Goal: Check status: Verify the current state of an ongoing process or item

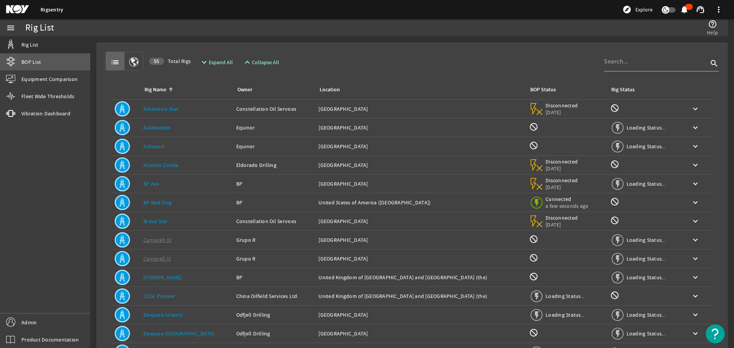
click at [20, 55] on link "BOP List" at bounding box center [45, 62] width 90 height 17
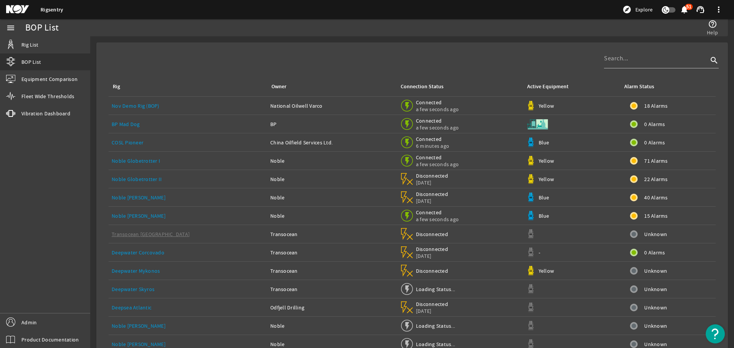
click at [190, 217] on div "Noble [PERSON_NAME]" at bounding box center [188, 216] width 153 height 8
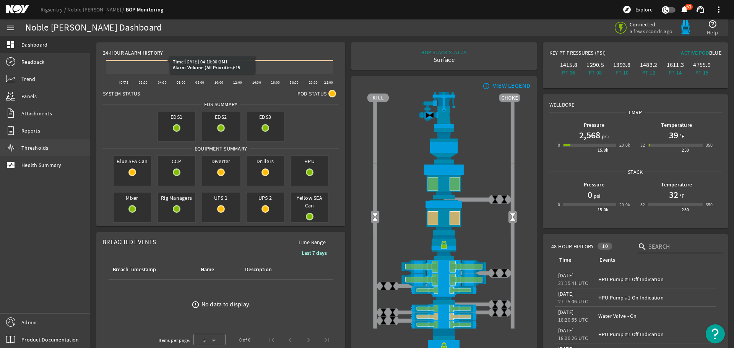
click at [37, 141] on link "Thresholds" at bounding box center [45, 148] width 90 height 17
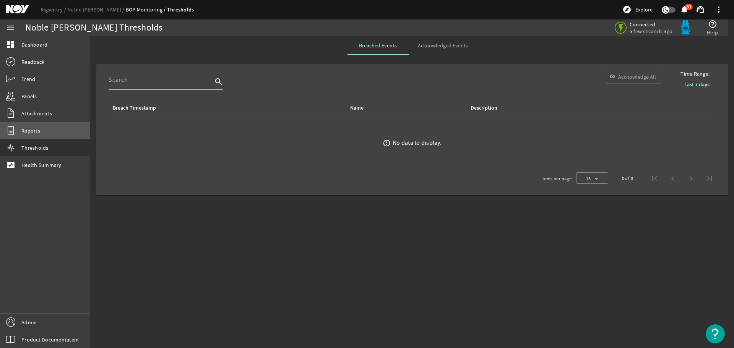
click at [37, 135] on link "Reports" at bounding box center [45, 130] width 90 height 17
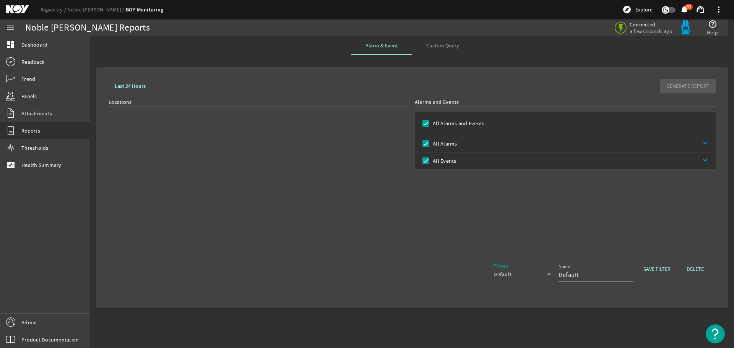
click at [181, 63] on rigsentry-mat-card "Last 24 Hours GENERATE REPORT Locations Alarms and Events All Alarms and Events…" at bounding box center [412, 188] width 644 height 254
click at [133, 62] on rigsentry-mat-card "Last 24 Hours GENERATE REPORT Locations Alarms and Events All Alarms and Events…" at bounding box center [412, 188] width 644 height 254
